Goal: Find contact information: Find contact information

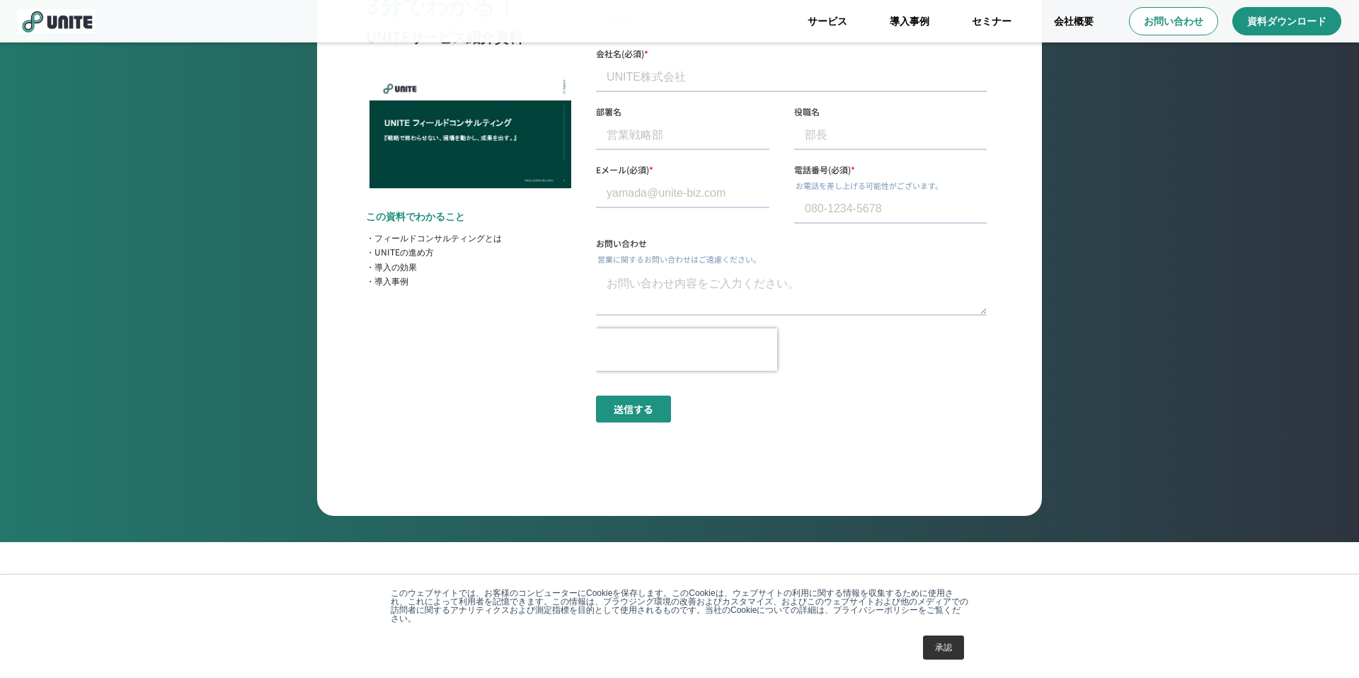
scroll to position [5319, 0]
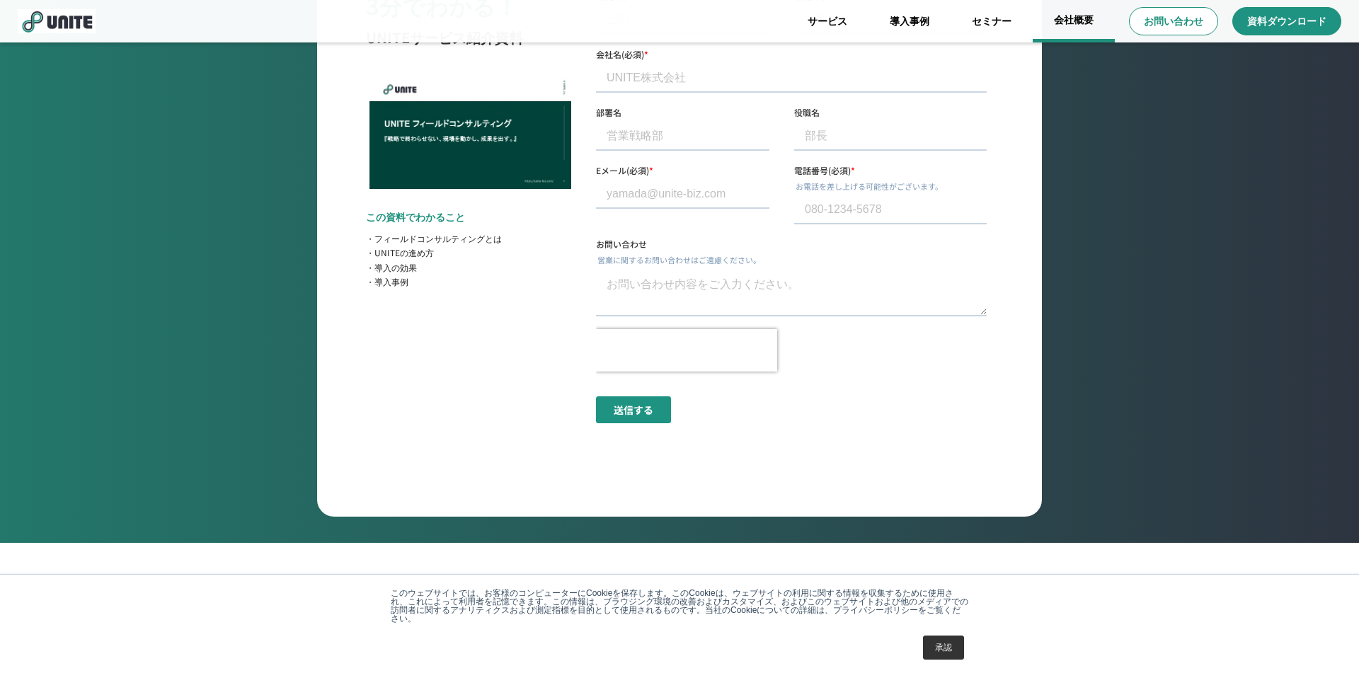
click at [1056, 13] on link "会社概要" at bounding box center [1074, 21] width 82 height 42
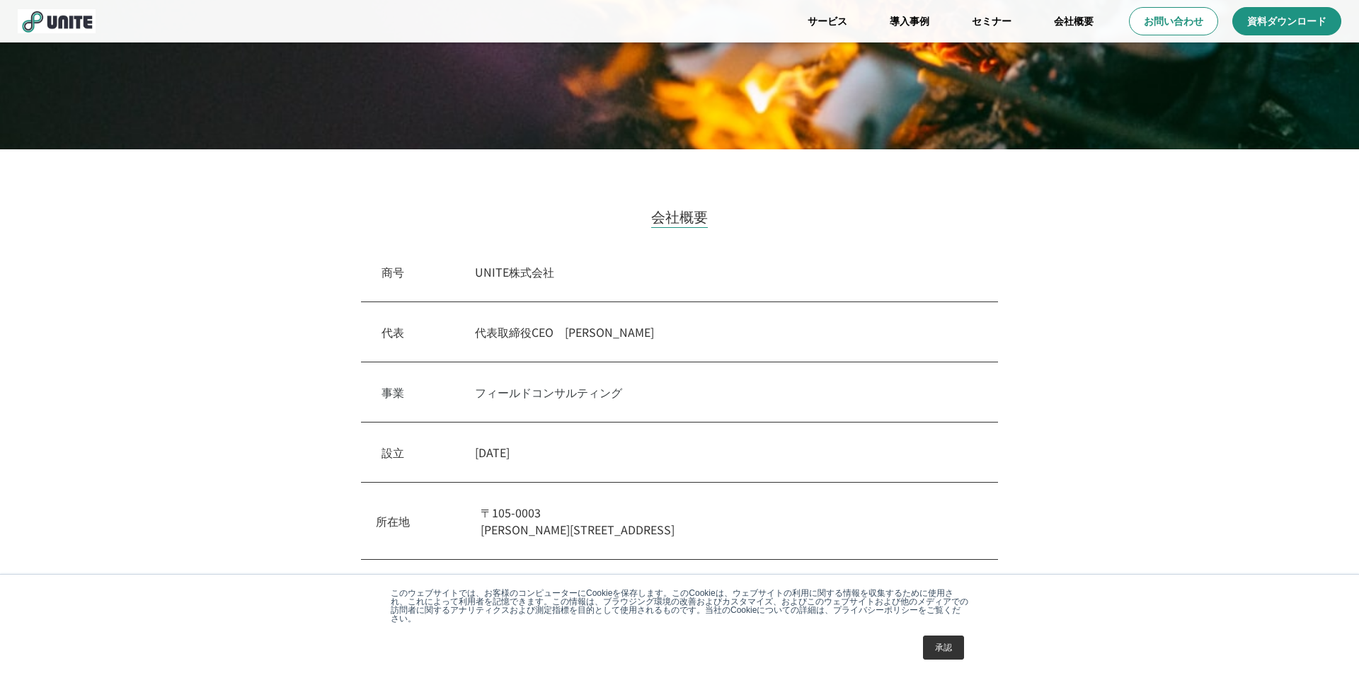
scroll to position [606, 0]
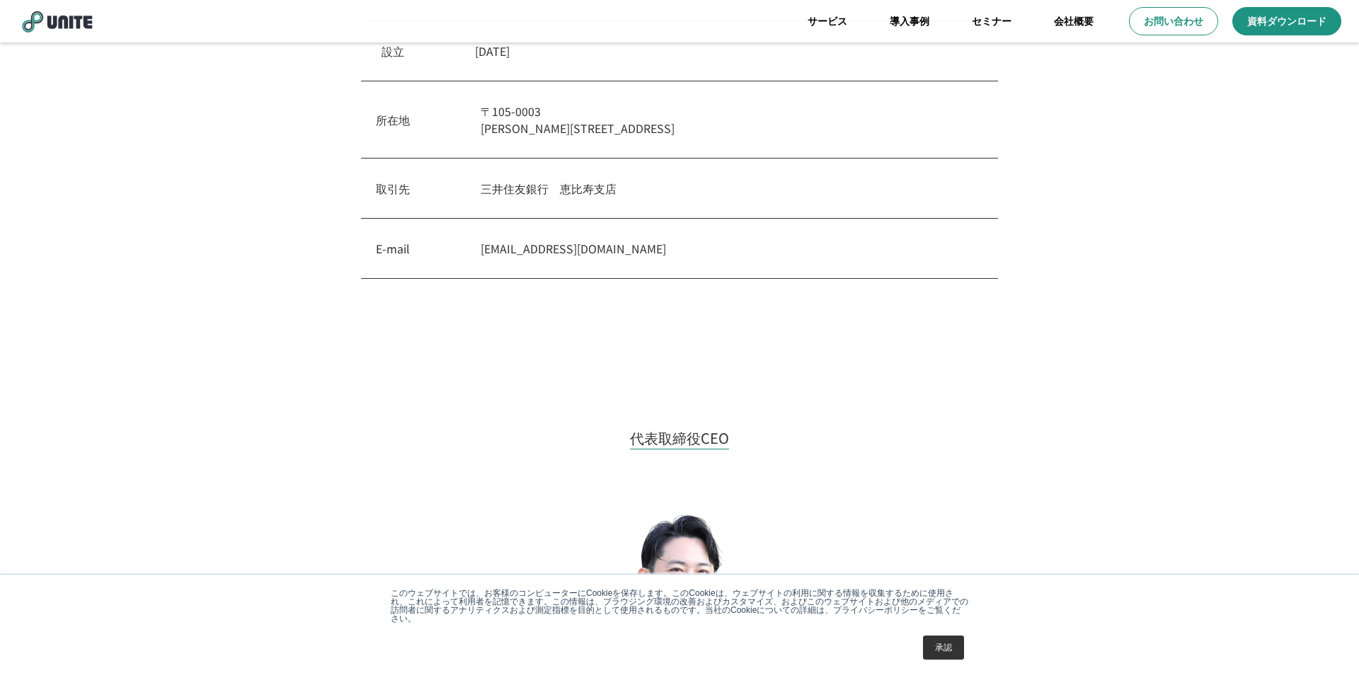
click at [512, 130] on p "[STREET_ADDRESS][PERSON_NAME]" at bounding box center [732, 120] width 503 height 34
copy p "[PERSON_NAME][STREET_ADDRESS]"
